Goal: Check status: Check status

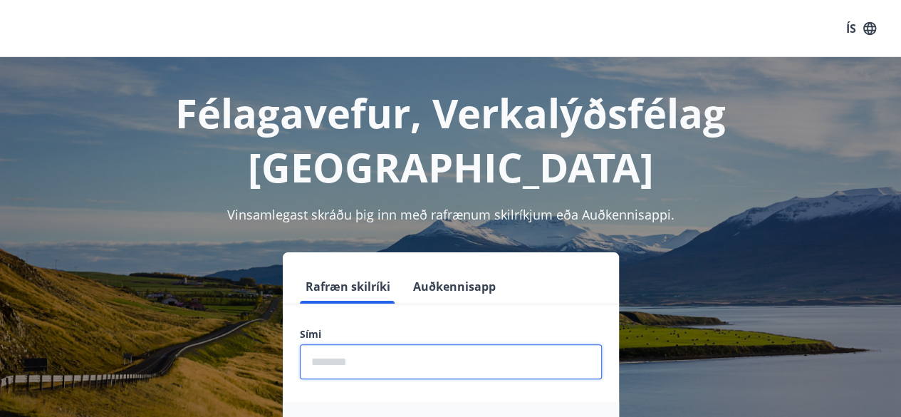
click at [347, 344] on input "phone" at bounding box center [451, 361] width 302 height 35
type input "********"
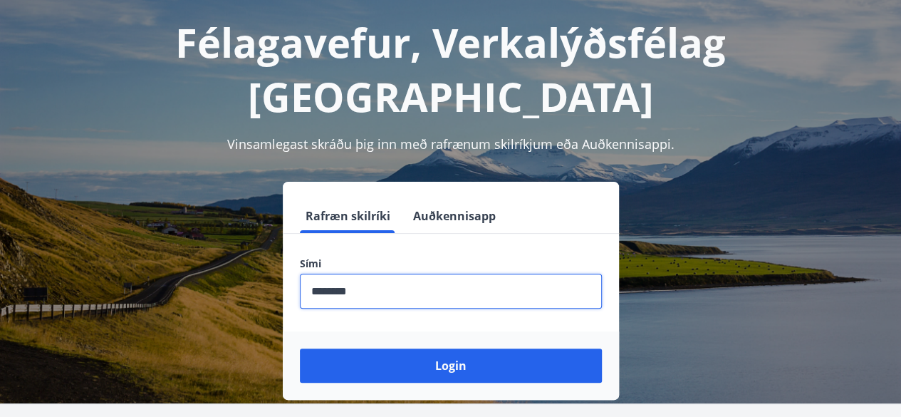
scroll to position [73, 0]
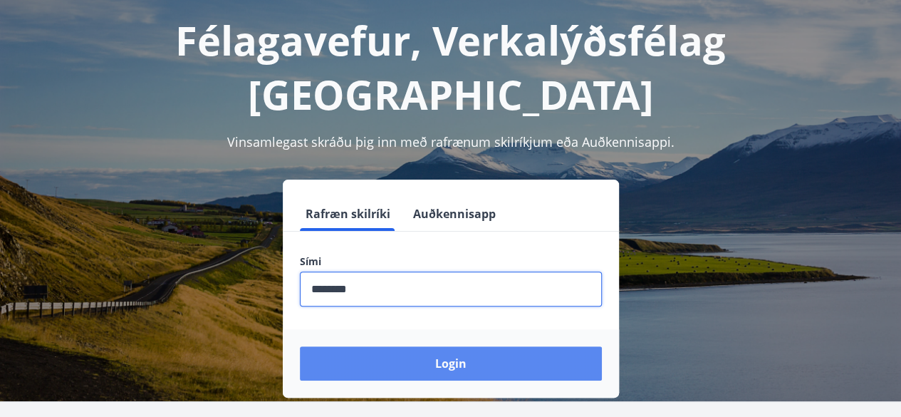
click at [402, 346] on button "Login" at bounding box center [451, 363] width 302 height 34
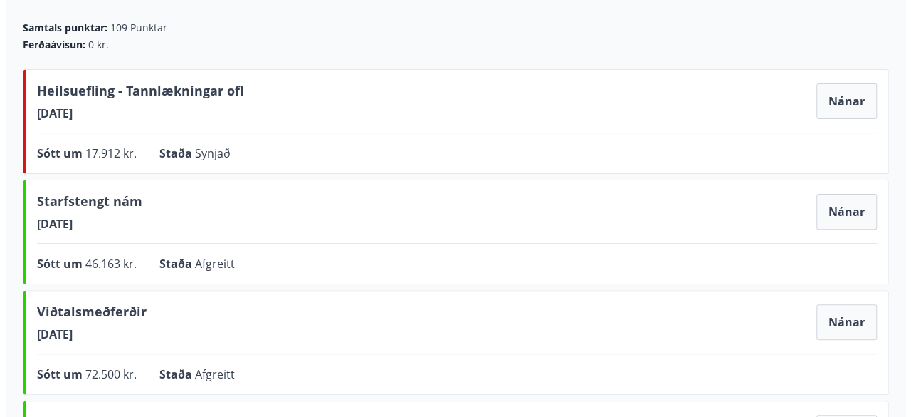
scroll to position [122, 0]
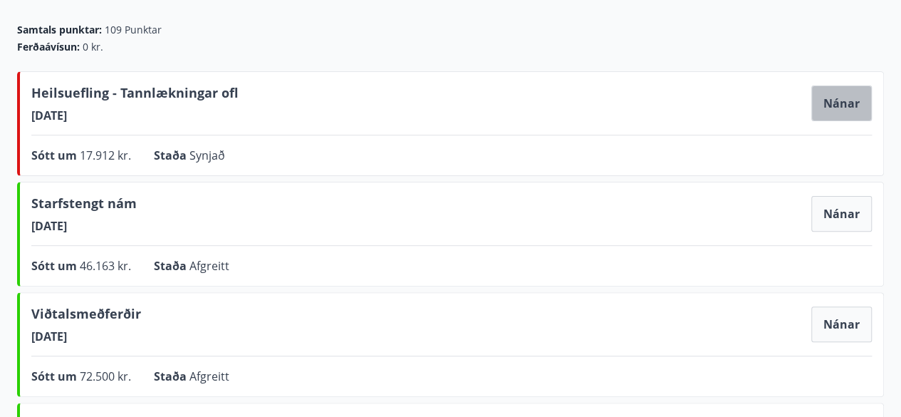
click at [828, 95] on button "Nánar" at bounding box center [841, 103] width 61 height 36
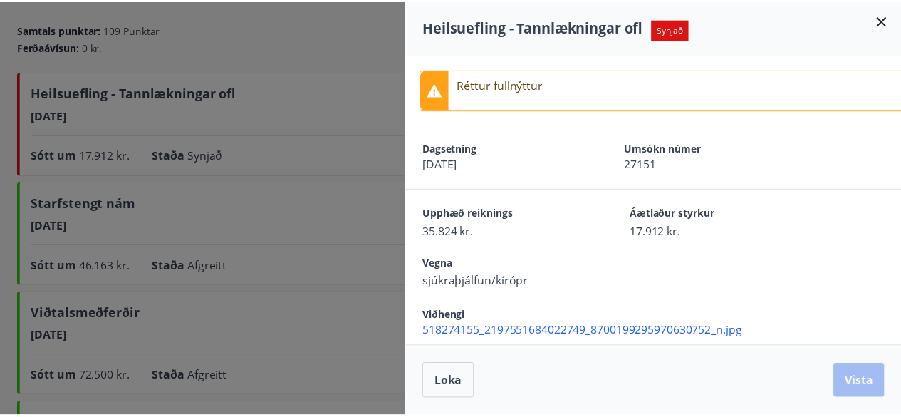
scroll to position [13, 0]
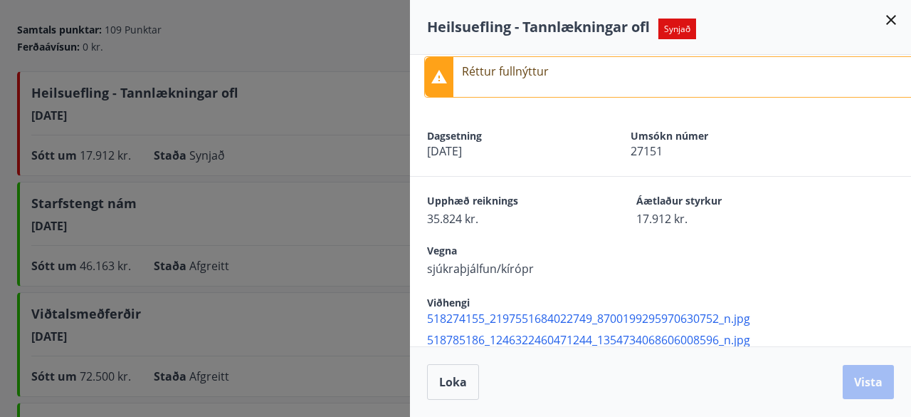
click at [896, 22] on icon at bounding box center [891, 19] width 17 height 17
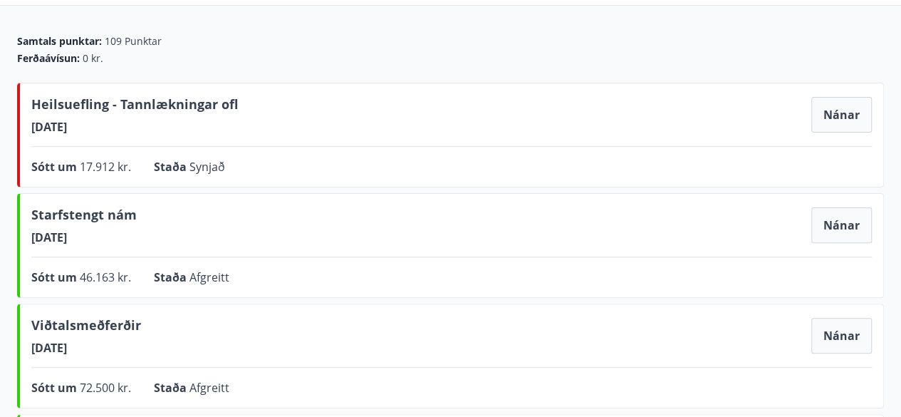
scroll to position [0, 0]
